Goal: Information Seeking & Learning: Learn about a topic

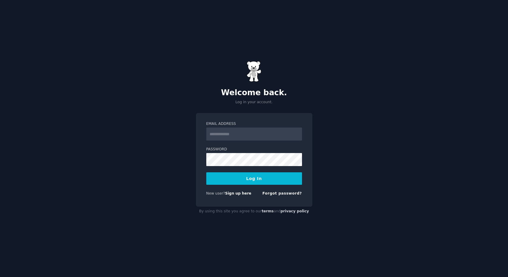
click at [233, 134] on input "Email Address" at bounding box center [254, 134] width 96 height 13
type input "**********"
click at [247, 179] on button "Log In" at bounding box center [254, 179] width 96 height 12
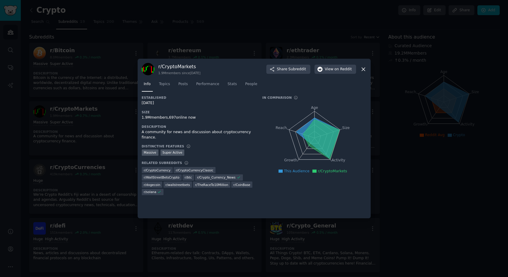
click at [364, 70] on icon at bounding box center [363, 69] width 6 height 6
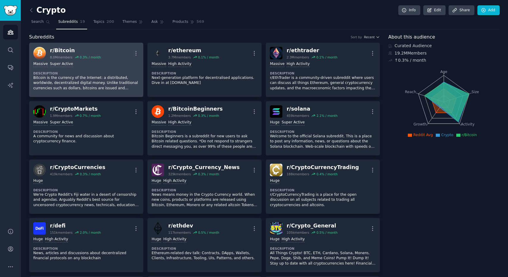
click at [114, 48] on div "r/ Bitcoin 8.0M members 0.3 % / month More" at bounding box center [86, 53] width 106 height 12
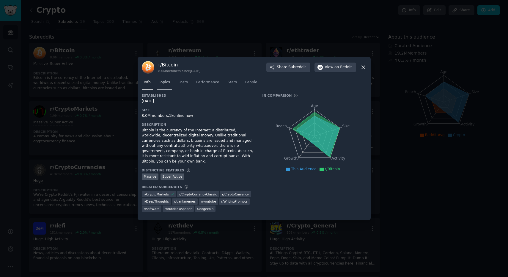
click at [161, 85] on span "Topics" at bounding box center [164, 82] width 11 height 5
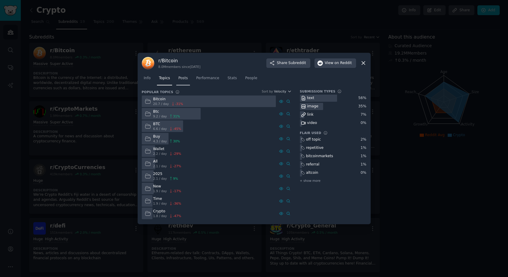
click at [182, 80] on span "Posts" at bounding box center [183, 78] width 10 height 5
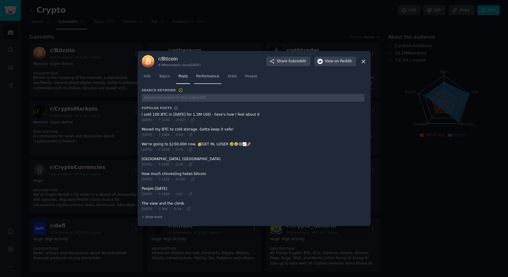
click at [212, 78] on span "Performance" at bounding box center [207, 76] width 23 height 5
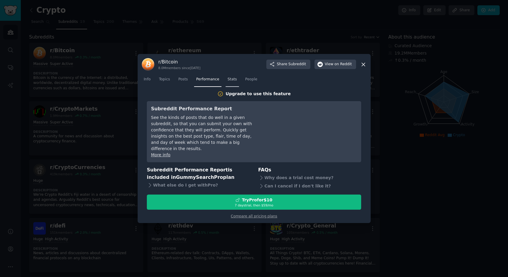
click at [230, 82] on span "Stats" at bounding box center [232, 79] width 9 height 5
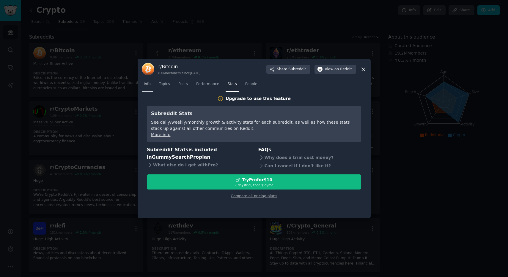
click at [147, 83] on span "Info" at bounding box center [147, 84] width 7 height 5
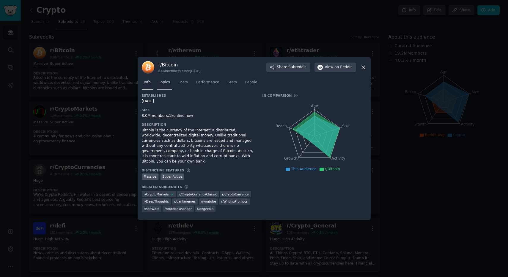
click at [165, 89] on link "Topics" at bounding box center [164, 84] width 15 height 12
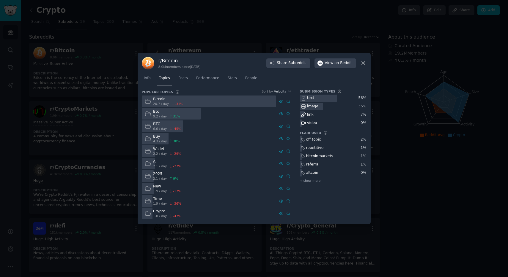
click at [364, 64] on icon at bounding box center [363, 63] width 3 height 3
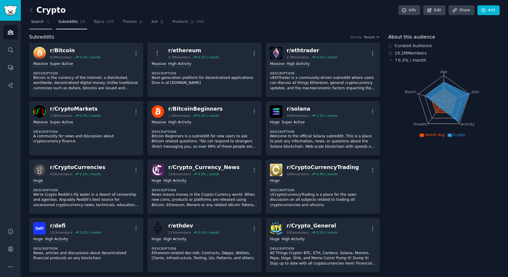
click at [34, 22] on span "Search" at bounding box center [37, 21] width 12 height 5
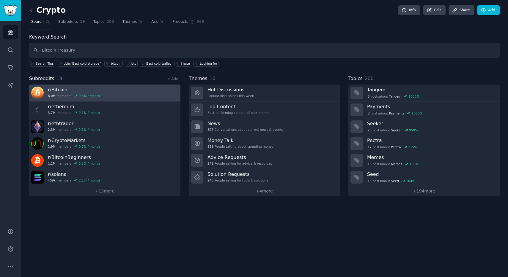
type input "Bitcoin Treasury"
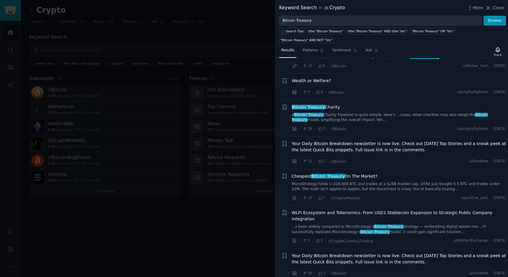
scroll to position [96, 0]
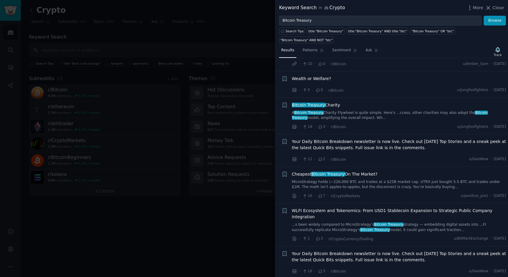
click at [321, 173] on span "Bitcoin Treasury" at bounding box center [328, 174] width 34 height 5
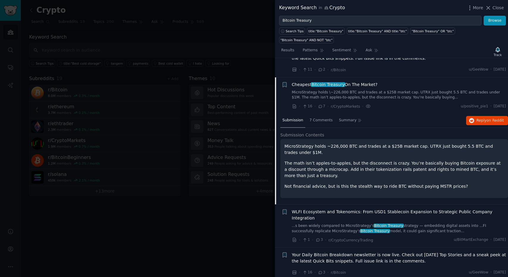
scroll to position [185, 0]
click at [316, 121] on span "7 Comments" at bounding box center [320, 121] width 23 height 5
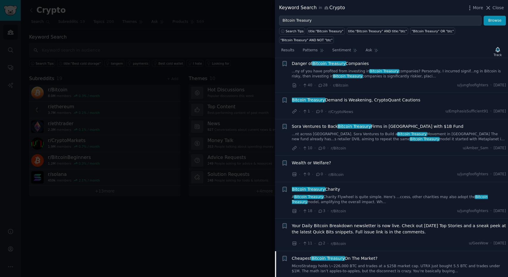
scroll to position [0, 0]
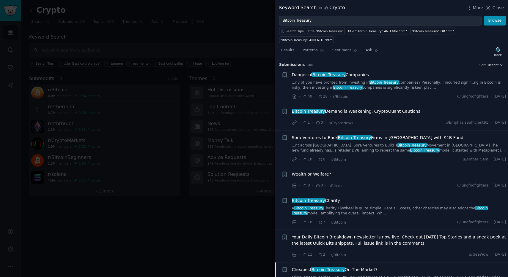
click at [433, 94] on div "· 40 · 28 · r/Bitcoin u/jungfoofighters · [DATE]" at bounding box center [399, 97] width 214 height 6
click at [423, 89] on link "...ny of you have profited from investing in Bitcoin Treasury companies? Person…" at bounding box center [399, 85] width 214 height 10
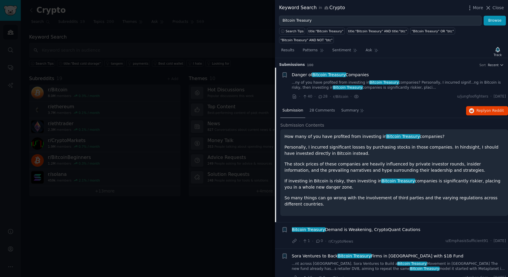
scroll to position [10, 0]
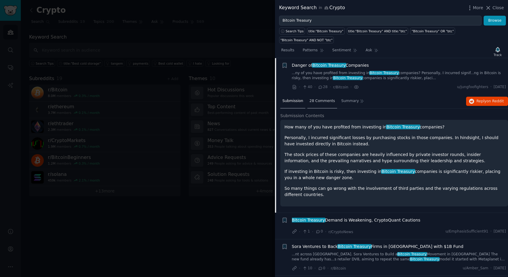
click at [309, 103] on span "28 Comments" at bounding box center [322, 101] width 26 height 5
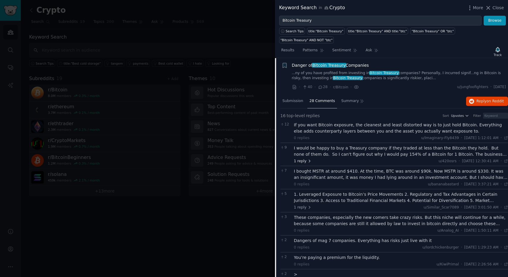
click at [303, 163] on span "1 reply" at bounding box center [303, 161] width 18 height 5
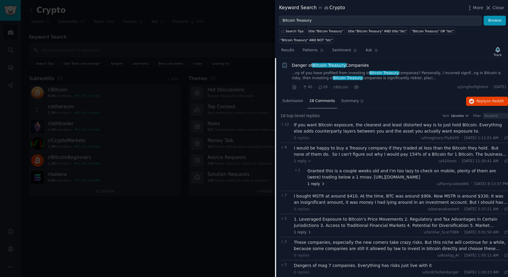
click at [315, 183] on span "1 reply" at bounding box center [316, 184] width 18 height 5
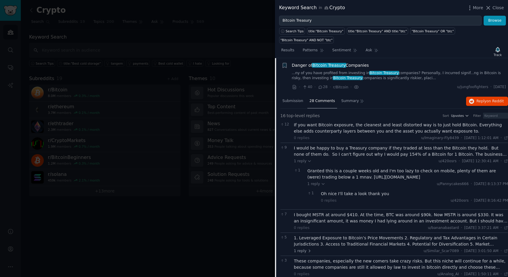
click at [359, 178] on div "Granted this is a couple weeks old and I'm too lazy to check on mobile, plenty …" at bounding box center [407, 174] width 201 height 12
drag, startPoint x: 353, startPoint y: 178, endPoint x: 379, endPoint y: 186, distance: 27.7
click at [379, 181] on div "Granted this is a couple weeks old and I'm too lazy to check on mobile, plenty …" at bounding box center [407, 174] width 201 height 12
copy div "[URL][DOMAIN_NAME]"
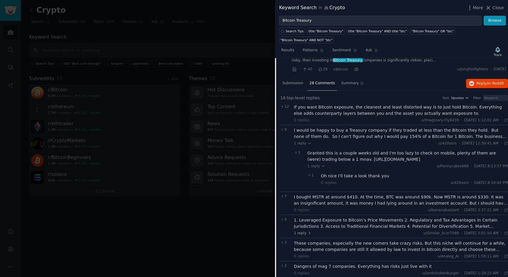
scroll to position [0, 0]
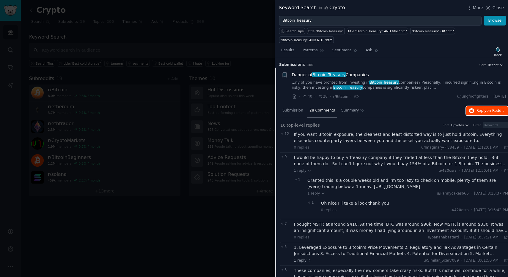
click at [482, 113] on span "Reply on Reddit" at bounding box center [489, 110] width 27 height 5
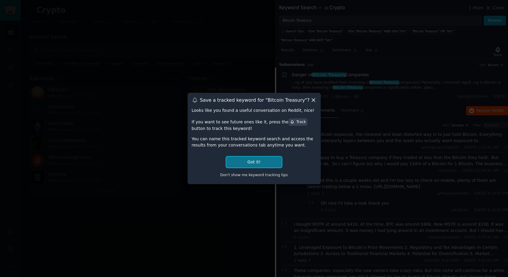
click at [258, 163] on button "Got it!" at bounding box center [253, 162] width 55 height 11
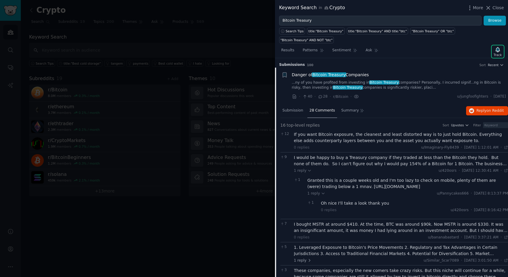
scroll to position [8, 0]
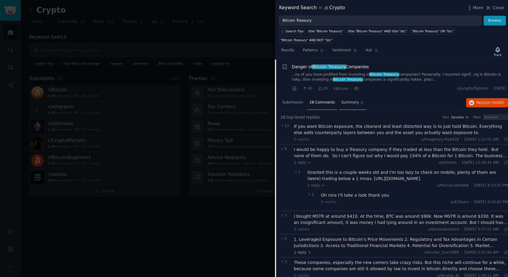
click at [345, 100] on span "Summary" at bounding box center [350, 102] width 18 height 5
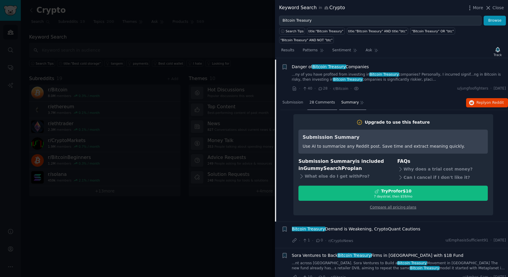
click at [320, 101] on span "28 Comments" at bounding box center [322, 102] width 26 height 5
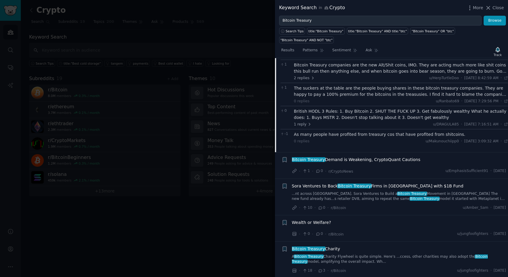
scroll to position [331, 0]
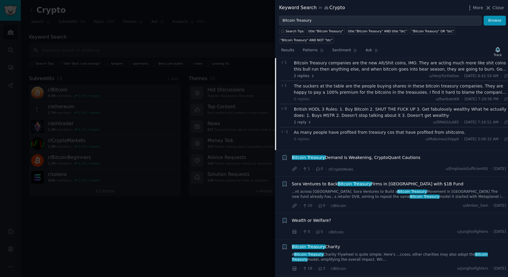
click at [414, 165] on div "Bitcoin Treasury Demand is Weakening, CryptoQuant Cautions · 1 · 0 · r/CryptoNe…" at bounding box center [399, 164] width 214 height 18
click at [420, 156] on div "Bitcoin Treasury Demand is Weakening, CryptoQuant Cautions" at bounding box center [399, 158] width 214 height 6
click at [374, 158] on span "Bitcoin Treasury Demand is Weakening, CryptoQuant Cautions" at bounding box center [356, 158] width 129 height 6
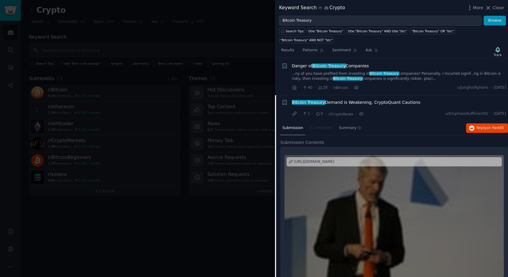
scroll to position [8, 0]
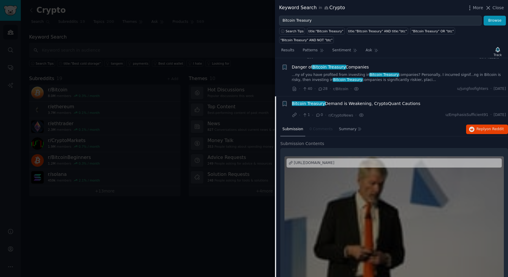
click at [395, 106] on span "Bitcoin Treasury Demand is Weakening, CryptoQuant Cautions" at bounding box center [356, 104] width 129 height 6
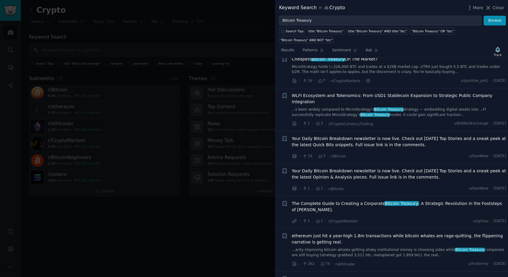
scroll to position [213, 0]
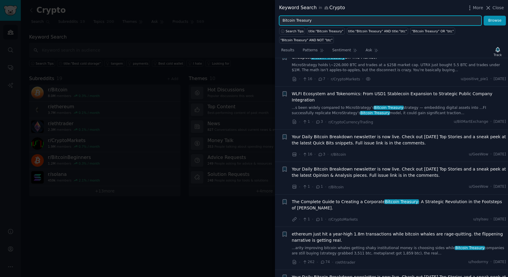
click at [314, 23] on input "Bitcoin Treasury" at bounding box center [380, 21] width 202 height 10
click at [483, 16] on button "Browse" at bounding box center [494, 21] width 22 height 10
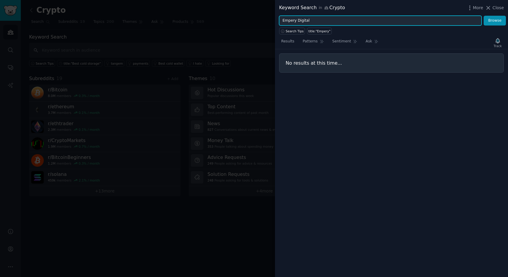
click at [483, 16] on button "Browse" at bounding box center [494, 21] width 22 height 10
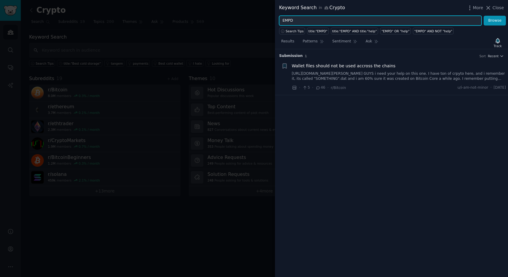
click at [298, 23] on input "EMPD" at bounding box center [380, 21] width 202 height 10
click at [483, 16] on button "Browse" at bounding box center [494, 21] width 22 height 10
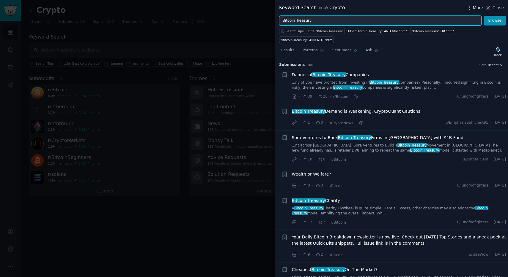
click at [473, 8] on span "More" at bounding box center [478, 8] width 10 height 6
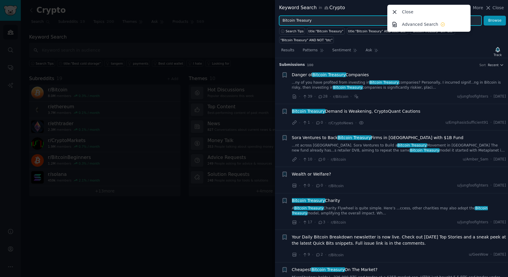
click at [334, 21] on input "Bitcoin Treasury" at bounding box center [380, 21] width 202 height 10
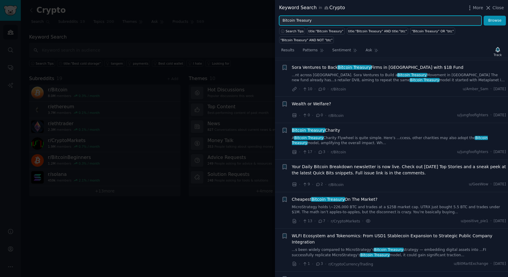
scroll to position [73, 0]
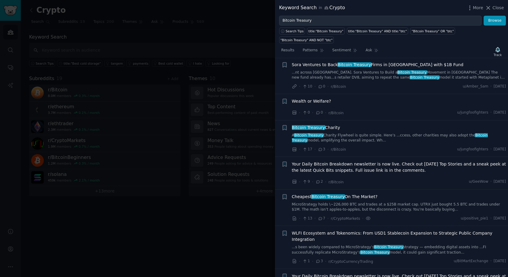
click at [390, 142] on link "A Bitcoin Treasury Charity Flywheel is quite simple. Here’s ...ccess, other cha…" at bounding box center [399, 138] width 214 height 10
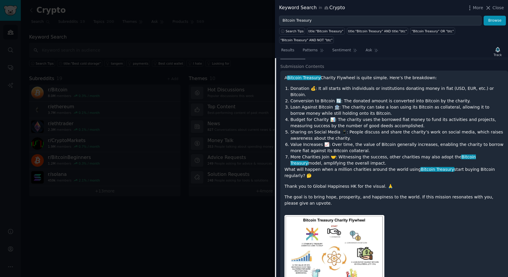
scroll to position [130, 0]
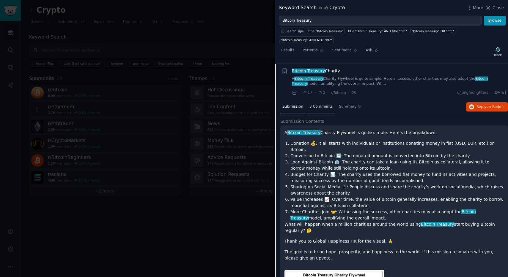
click at [321, 108] on span "3 Comments" at bounding box center [320, 106] width 23 height 5
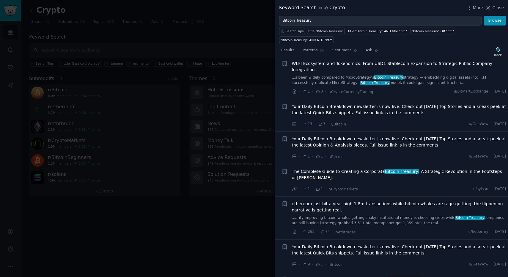
scroll to position [340, 0]
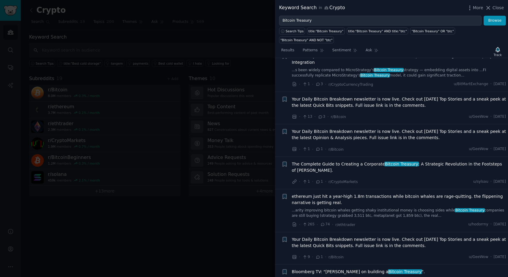
click at [382, 166] on span "The Complete Guide to Creating a Corporate Bitcoin Treasury : A Strategic Revol…" at bounding box center [399, 167] width 214 height 12
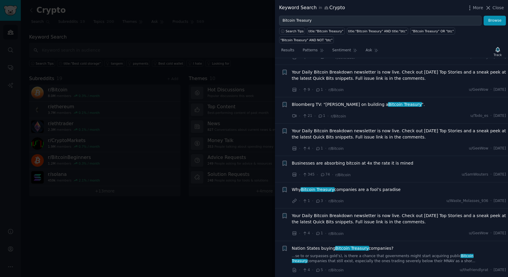
scroll to position [573, 0]
click at [411, 186] on div "Why Bitcoin Treasury companies are a fool’s paradise" at bounding box center [399, 189] width 214 height 6
click at [384, 186] on span "Why Bitcoin Treasury companies are a fool’s paradise" at bounding box center [346, 189] width 109 height 6
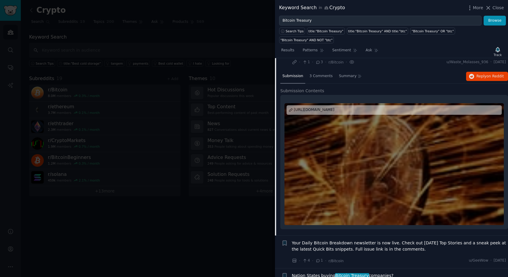
scroll to position [520, 0]
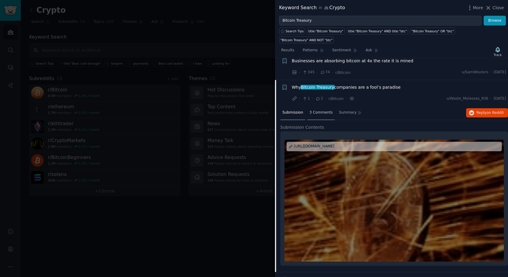
click at [311, 110] on span "3 Comments" at bounding box center [320, 112] width 23 height 5
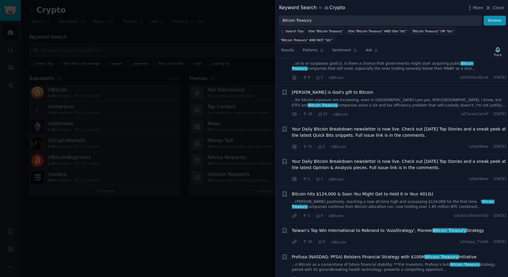
scroll to position [707, 0]
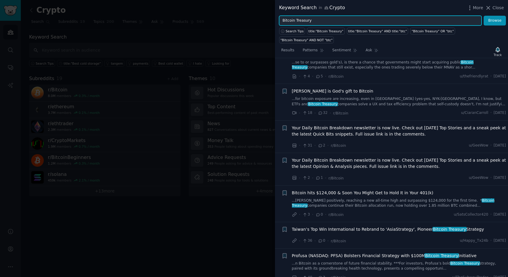
click at [335, 19] on input "Bitcoin Treasury" at bounding box center [380, 21] width 202 height 10
type input "Bitcoin Treasuries"
click at [483, 16] on button "Browse" at bounding box center [494, 21] width 22 height 10
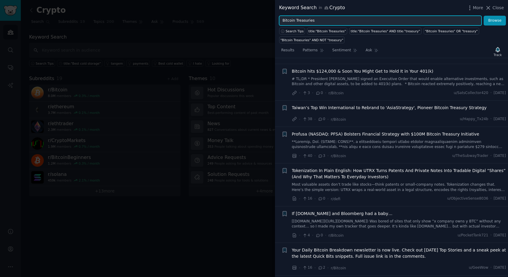
scroll to position [903, 0]
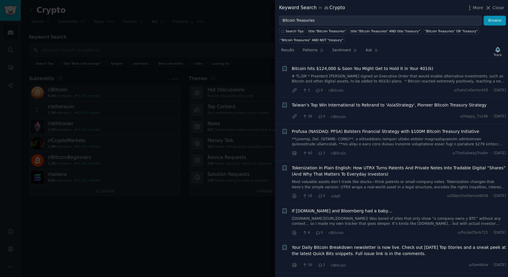
click at [424, 208] on div "If [DOMAIN_NAME] and Bloomberg had a baby…" at bounding box center [399, 211] width 214 height 6
click at [372, 208] on span "If [DOMAIN_NAME] and Bloomberg had a baby…" at bounding box center [342, 211] width 101 height 6
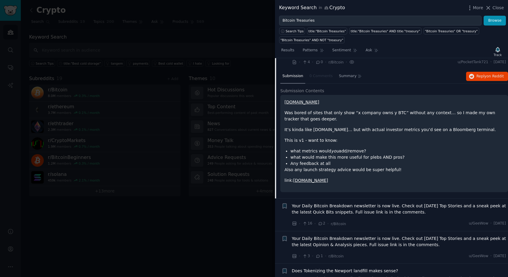
scroll to position [903, 0]
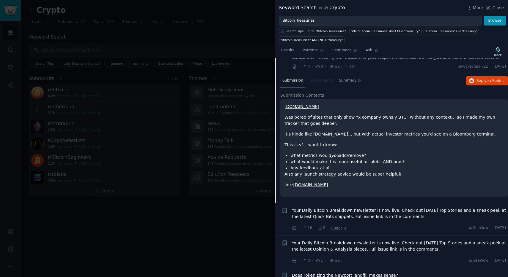
click at [342, 153] on li "what metrics would you add/remove?" at bounding box center [396, 156] width 213 height 6
click at [497, 9] on span "Close" at bounding box center [497, 8] width 11 height 6
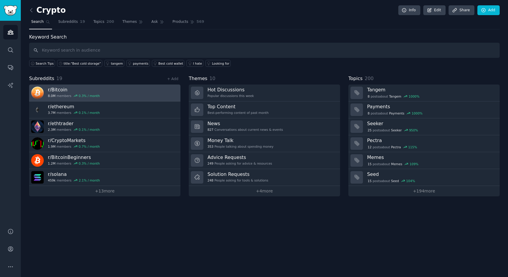
click at [149, 95] on link "r/ Bitcoin 8.0M members 0.3 % / month" at bounding box center [104, 93] width 151 height 17
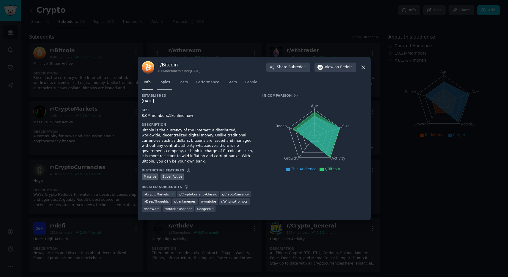
click at [166, 85] on span "Topics" at bounding box center [164, 82] width 11 height 5
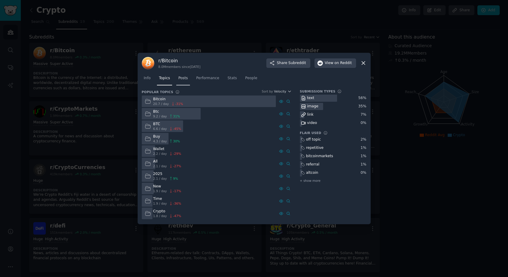
click at [181, 79] on span "Posts" at bounding box center [183, 78] width 10 height 5
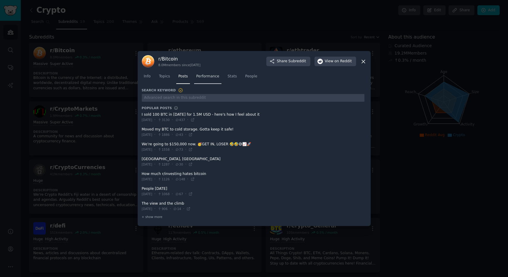
click at [210, 78] on span "Performance" at bounding box center [207, 76] width 23 height 5
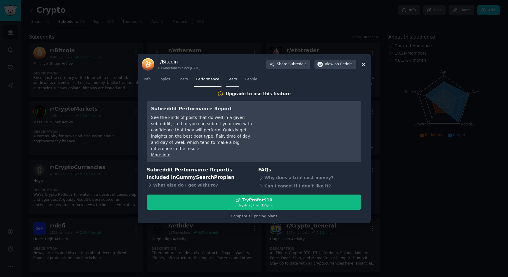
click at [233, 80] on span "Stats" at bounding box center [232, 79] width 9 height 5
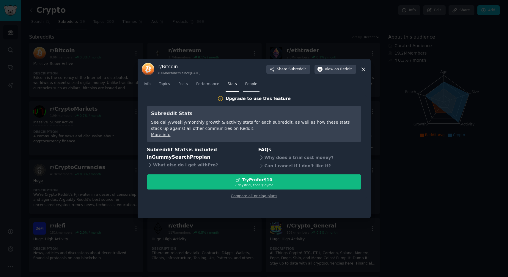
click at [254, 86] on span "People" at bounding box center [251, 84] width 12 height 5
click at [362, 68] on icon at bounding box center [363, 69] width 3 height 3
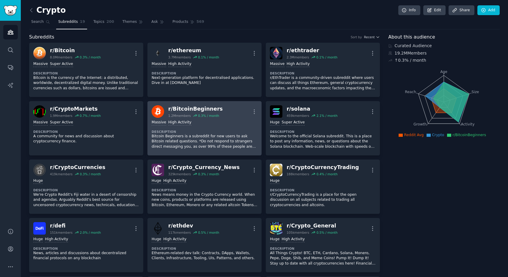
click at [233, 119] on div "Massive High Activity Description Bitcoin Beginners is a subreddit for new user…" at bounding box center [204, 135] width 106 height 34
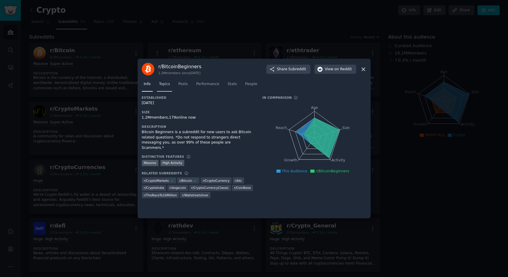
click at [162, 85] on span "Topics" at bounding box center [164, 84] width 11 height 5
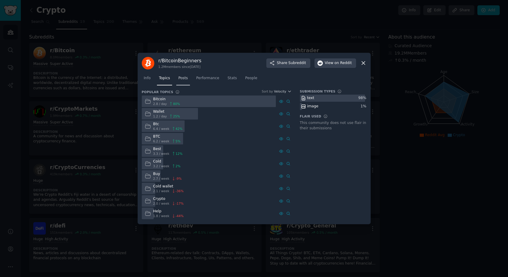
click at [186, 83] on link "Posts" at bounding box center [183, 80] width 14 height 12
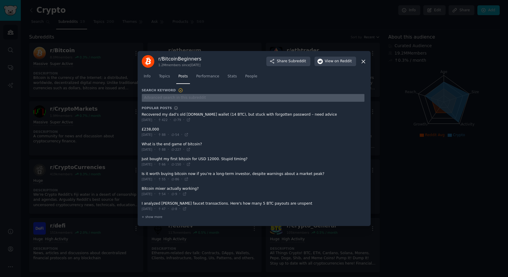
click at [204, 98] on input "text" at bounding box center [253, 98] width 222 height 8
type input "Treasury"
click at [364, 61] on icon at bounding box center [363, 62] width 6 height 6
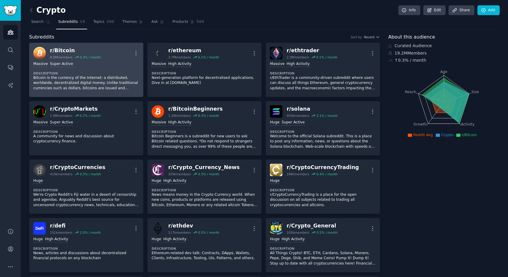
click at [119, 59] on div "Massive Super Active Description Bitcoin is the currency of the Internet: a dis…" at bounding box center [86, 76] width 106 height 34
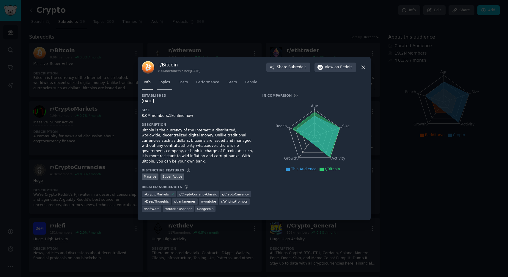
click at [169, 88] on link "Topics" at bounding box center [164, 84] width 15 height 12
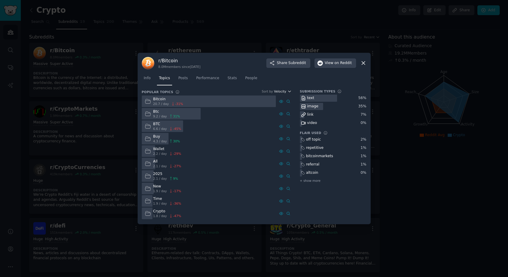
click at [282, 91] on span "Velocity" at bounding box center [280, 91] width 12 height 4
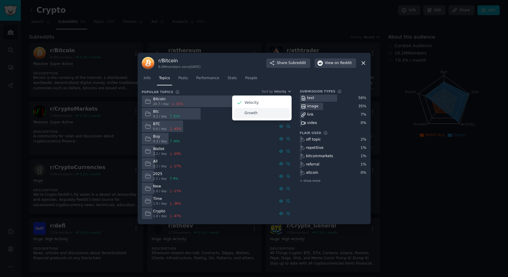
click at [258, 112] on div "Growth" at bounding box center [261, 113] width 55 height 10
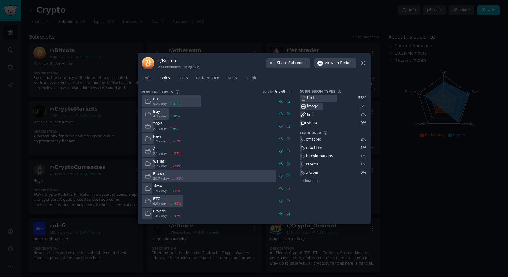
click at [280, 92] on span "Growth" at bounding box center [280, 91] width 11 height 4
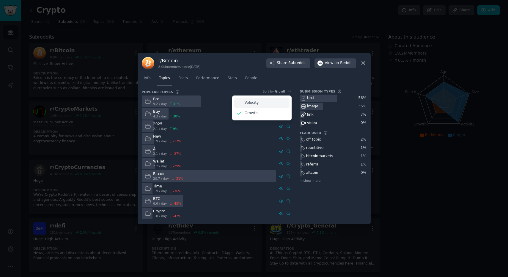
click at [266, 100] on div "Velocity" at bounding box center [261, 103] width 55 height 10
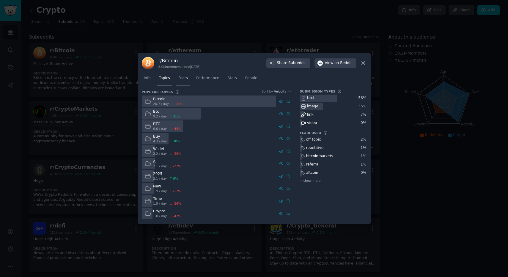
click at [182, 80] on span "Posts" at bounding box center [183, 78] width 10 height 5
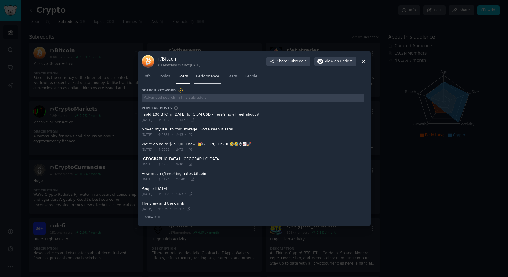
click at [200, 76] on span "Performance" at bounding box center [207, 76] width 23 height 5
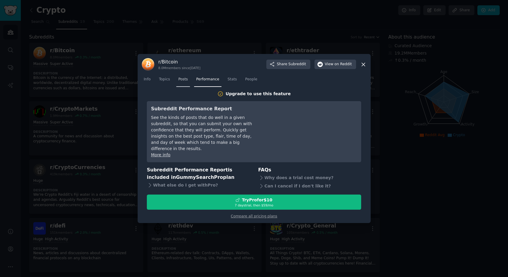
click at [183, 80] on span "Posts" at bounding box center [183, 79] width 10 height 5
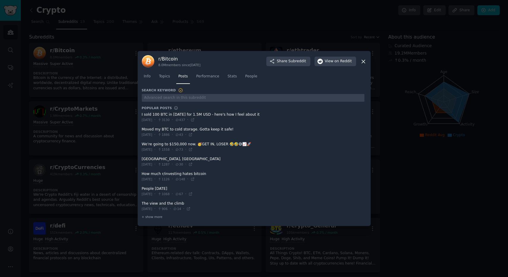
click at [362, 63] on icon at bounding box center [363, 62] width 6 height 6
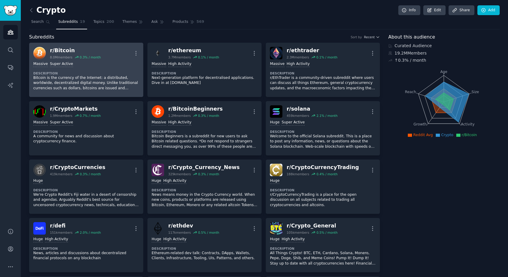
click at [111, 55] on div "r/ Bitcoin 8.0M members 0.3 % / month More" at bounding box center [86, 53] width 106 height 12
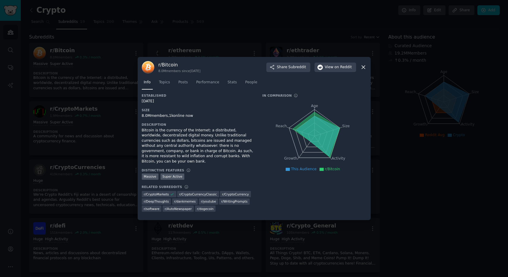
click at [363, 70] on icon at bounding box center [363, 67] width 6 height 6
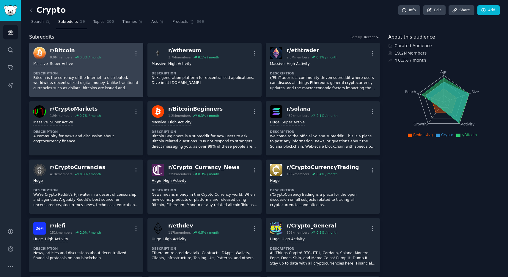
click at [123, 54] on div "r/ Bitcoin 8.0M members 0.3 % / month More" at bounding box center [86, 53] width 106 height 12
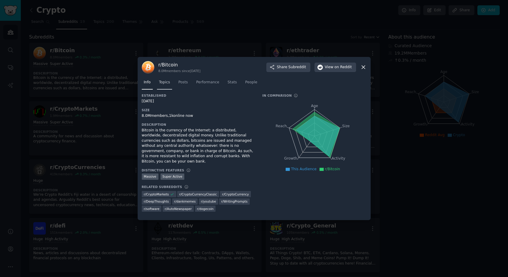
click at [168, 85] on span "Topics" at bounding box center [164, 82] width 11 height 5
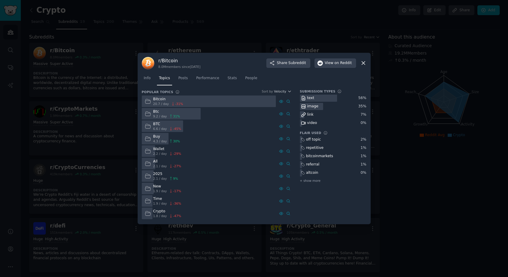
click at [369, 61] on div "r/ Bitcoin 8.0M members since [DATE] Share Subreddit View on Reddit Info Topics…" at bounding box center [254, 139] width 233 height 172
click at [365, 64] on icon at bounding box center [363, 63] width 6 height 6
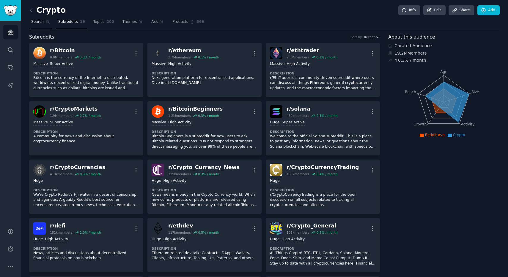
click at [42, 26] on link "Search" at bounding box center [40, 23] width 23 height 12
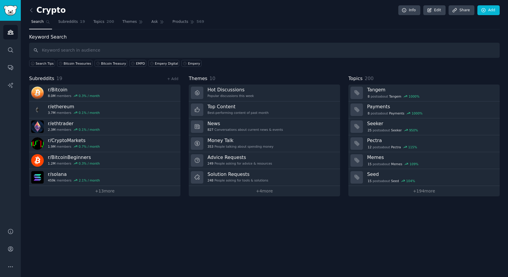
type input "b"
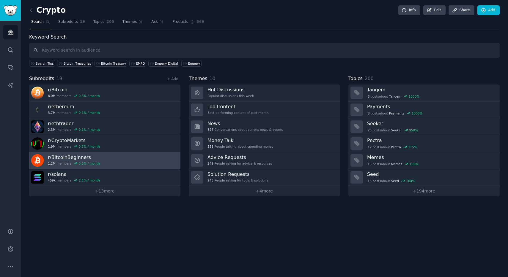
click at [120, 160] on link "r/ BitcoinBeginners 1.2M members 0.3 % / month" at bounding box center [104, 160] width 151 height 17
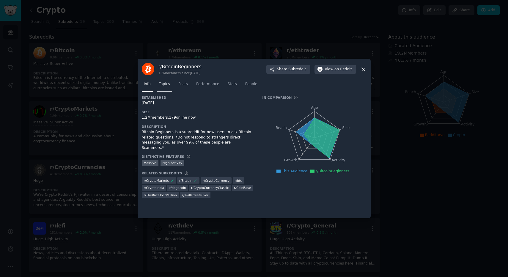
click at [167, 87] on span "Topics" at bounding box center [164, 84] width 11 height 5
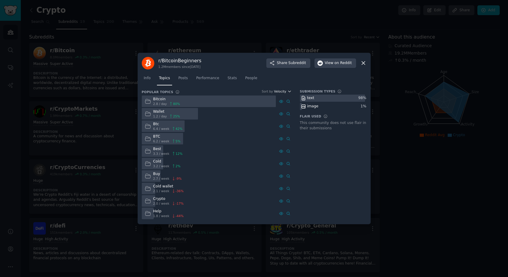
click at [285, 91] on span "Velocity" at bounding box center [280, 91] width 12 height 4
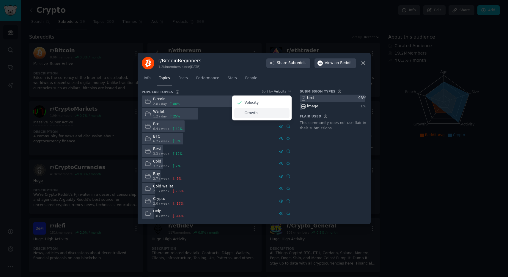
click at [261, 113] on div "Growth" at bounding box center [261, 113] width 55 height 10
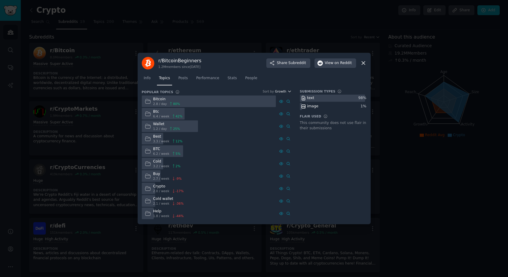
click at [285, 93] on span "Growth" at bounding box center [280, 91] width 11 height 4
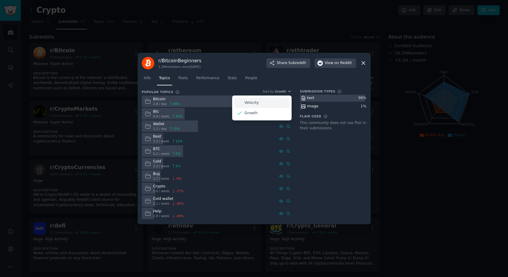
click at [267, 102] on div "Velocity" at bounding box center [261, 103] width 55 height 10
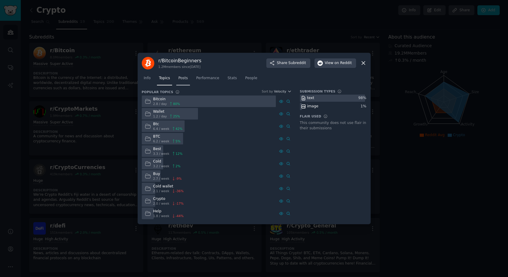
click at [184, 76] on span "Posts" at bounding box center [183, 78] width 10 height 5
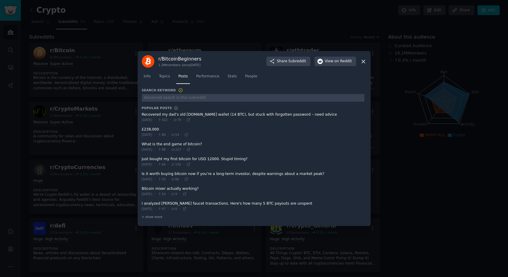
click at [363, 63] on icon at bounding box center [363, 62] width 6 height 6
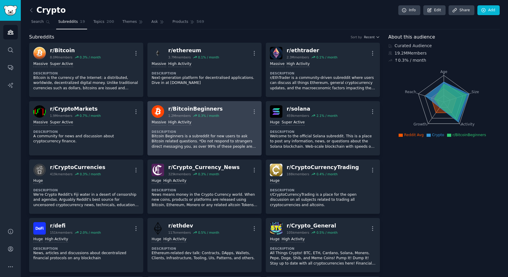
click at [231, 119] on div "Massive High Activity Description Bitcoin Beginners is a subreddit for new user…" at bounding box center [204, 135] width 106 height 34
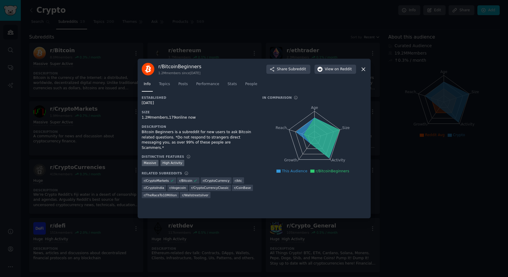
click at [236, 179] on span "r/ btc" at bounding box center [238, 181] width 7 height 4
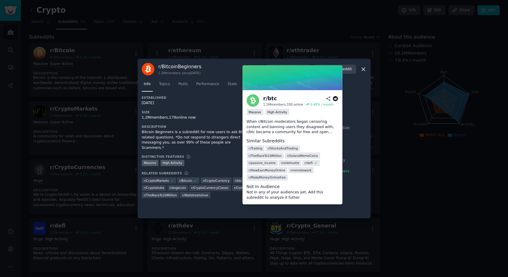
click at [269, 98] on div "r/ btc" at bounding box center [270, 98] width 14 height 7
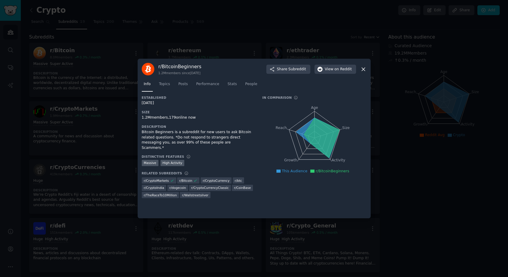
click at [114, 112] on div at bounding box center [254, 138] width 508 height 277
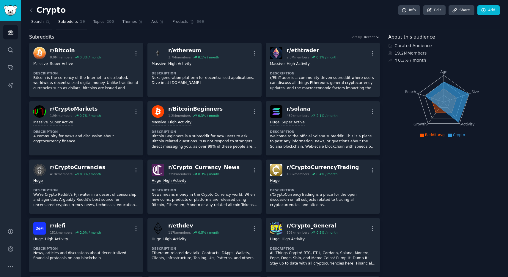
click at [35, 19] on span "Search" at bounding box center [37, 21] width 12 height 5
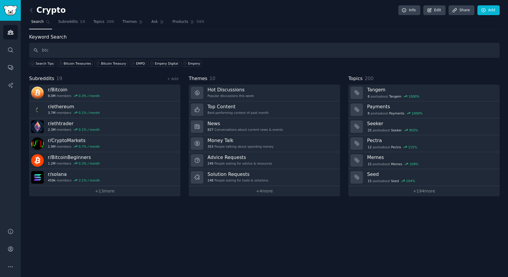
type input "btc"
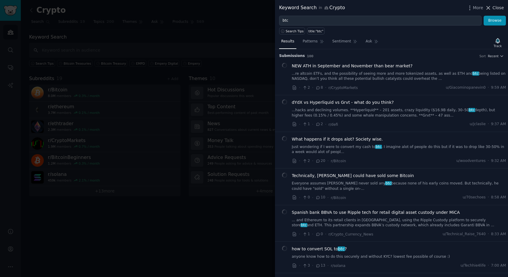
click at [498, 10] on span "Close" at bounding box center [497, 8] width 11 height 6
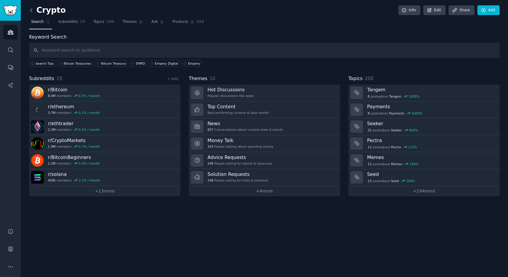
click at [32, 12] on icon at bounding box center [31, 10] width 6 height 6
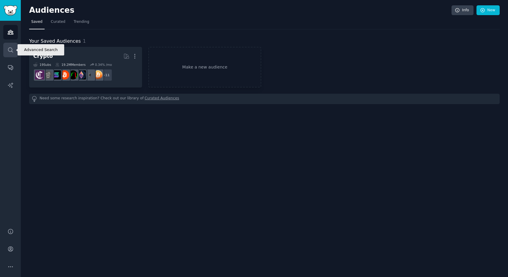
click at [12, 49] on icon "Sidebar" at bounding box center [10, 50] width 5 height 5
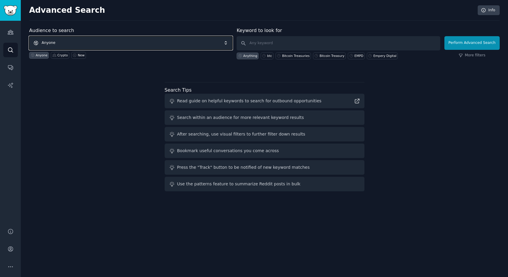
click at [127, 43] on span "Anyone" at bounding box center [130, 43] width 203 height 14
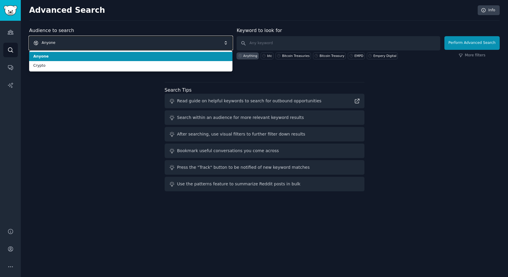
click at [126, 41] on span "Anyone" at bounding box center [130, 43] width 203 height 14
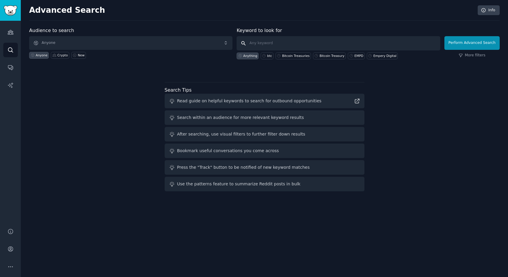
click at [295, 45] on input "text" at bounding box center [337, 43] width 203 height 14
type input "/"
type input "r/btc"
click button "Perform Advanced Search" at bounding box center [471, 43] width 55 height 14
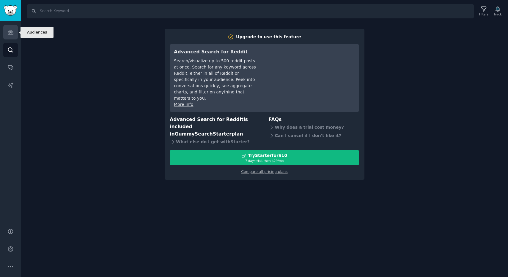
click at [9, 33] on icon "Sidebar" at bounding box center [10, 32] width 5 height 4
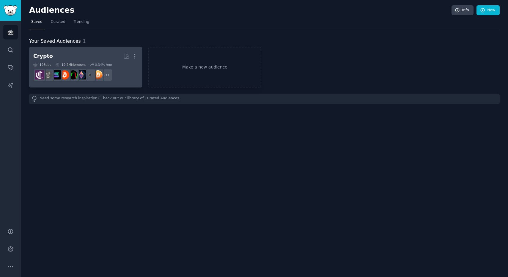
click at [77, 49] on link "Crypto More 19 Sub s 19.2M Members 0.34 % /mo + 11" at bounding box center [85, 67] width 113 height 41
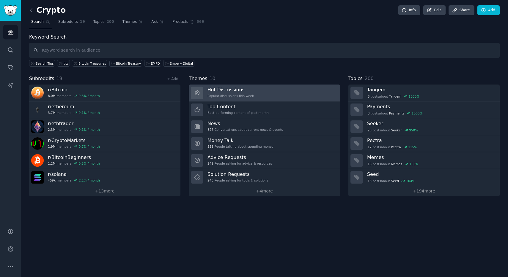
click at [292, 94] on link "Hot Discussions Popular discussions this week" at bounding box center [264, 93] width 151 height 17
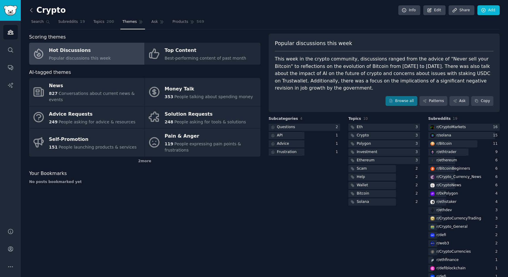
click at [31, 10] on icon at bounding box center [31, 10] width 6 height 6
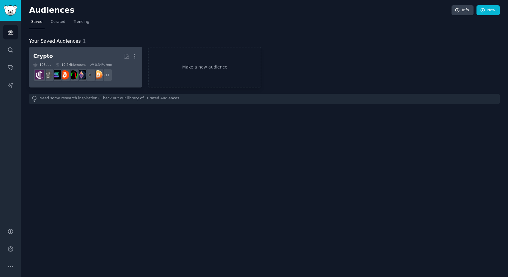
click at [126, 71] on dd "+ 11" at bounding box center [85, 75] width 105 height 17
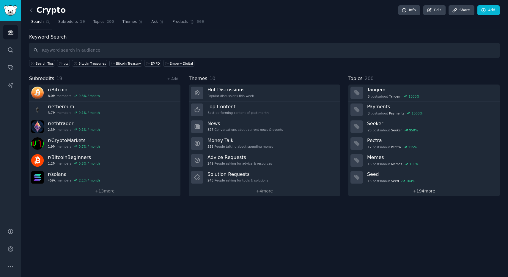
click at [416, 190] on link "+ 194 more" at bounding box center [423, 191] width 151 height 10
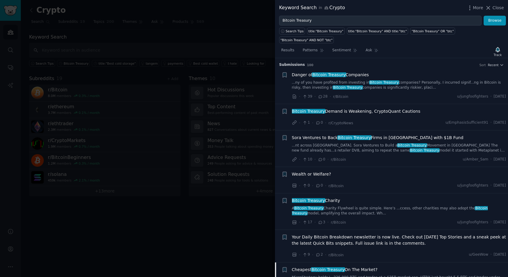
click at [431, 94] on div "· 39 · 28 · r/Bitcoin u/jungfoofighters · Mon 9/8/2025" at bounding box center [399, 97] width 214 height 6
click at [400, 75] on div "Danger of Bitcoin Treasury Companies" at bounding box center [399, 75] width 214 height 6
click at [358, 76] on span "Danger of Bitcoin Treasury Companies" at bounding box center [330, 75] width 77 height 6
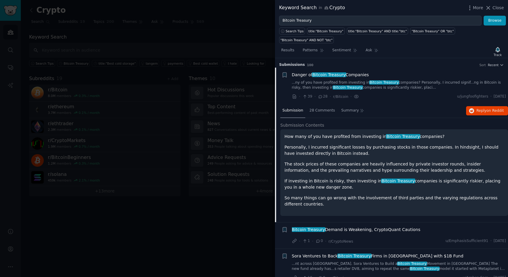
scroll to position [10, 0]
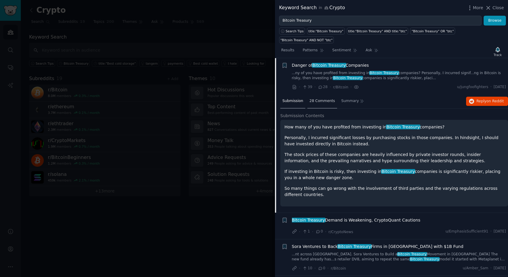
click at [326, 105] on div "28 Comments" at bounding box center [322, 101] width 30 height 14
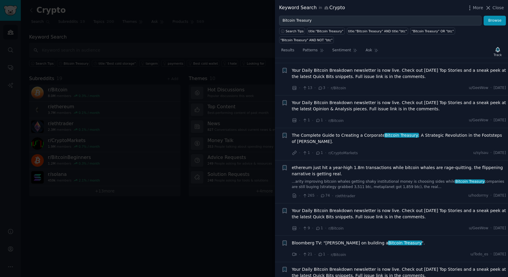
scroll to position [678, 0]
